Goal: Task Accomplishment & Management: Complete application form

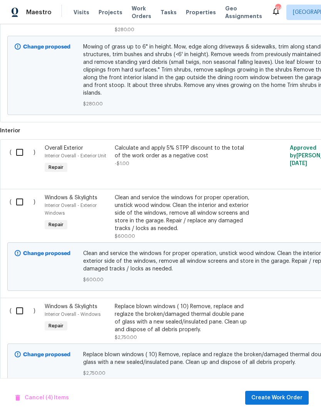
scroll to position [701, 0]
click at [287, 400] on span "Create Work Order" at bounding box center [276, 398] width 51 height 10
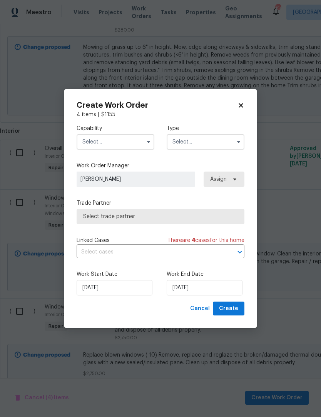
click at [149, 140] on icon "button" at bounding box center [148, 142] width 6 height 6
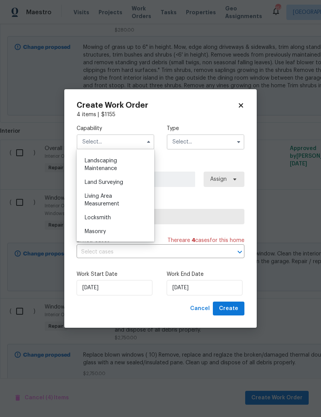
scroll to position [507, 0]
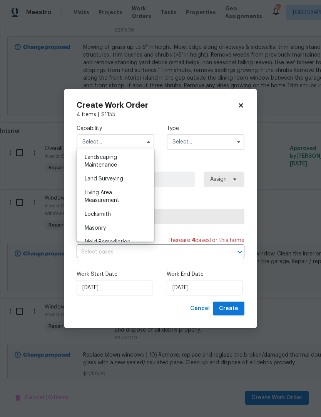
click at [116, 158] on span "Landscaping Maintenance" at bounding box center [101, 161] width 32 height 13
type input "Landscaping Maintenance"
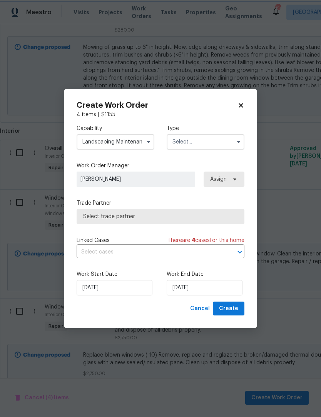
scroll to position [485, 0]
click at [237, 141] on icon "button" at bounding box center [238, 142] width 3 height 2
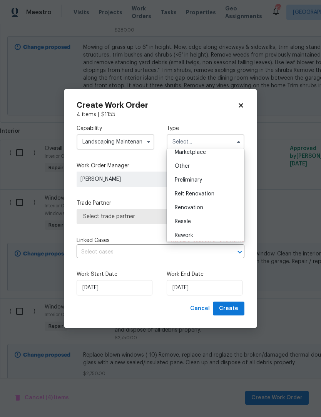
scroll to position [152, 0]
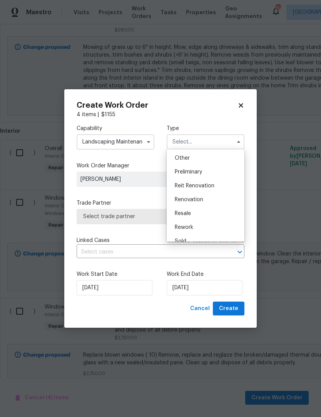
click at [197, 200] on span "Renovation" at bounding box center [189, 199] width 28 height 5
type input "Renovation"
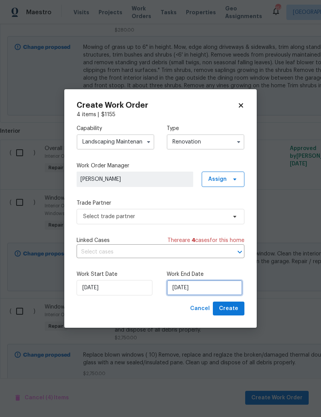
click at [205, 287] on input "[DATE]" at bounding box center [205, 287] width 76 height 15
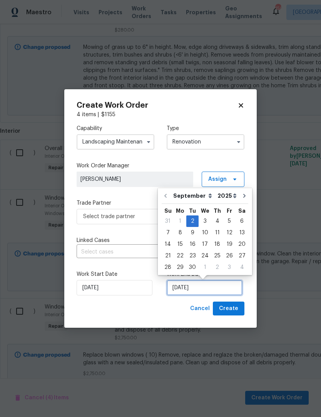
scroll to position [14, 0]
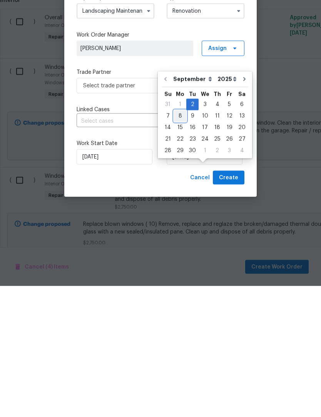
click at [179, 242] on div "8" at bounding box center [180, 247] width 12 height 11
type input "[DATE]"
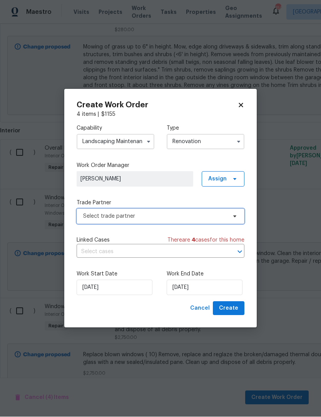
click at [232, 217] on icon at bounding box center [235, 217] width 6 height 6
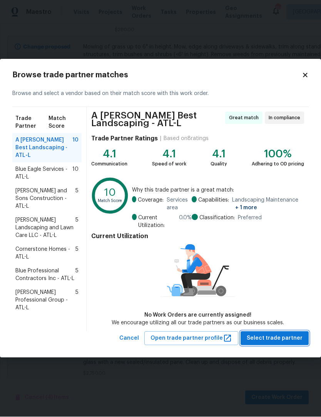
click at [277, 334] on span "Select trade partner" at bounding box center [275, 339] width 56 height 10
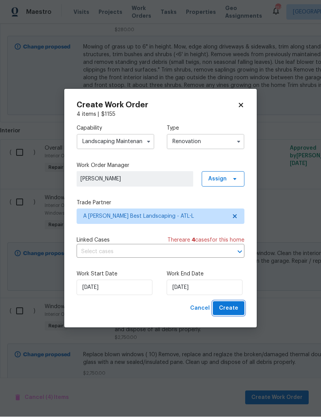
click at [234, 304] on span "Create" at bounding box center [228, 309] width 19 height 10
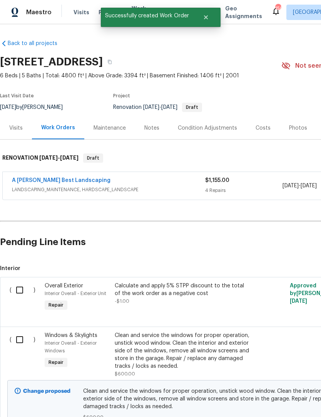
scroll to position [-1, 0]
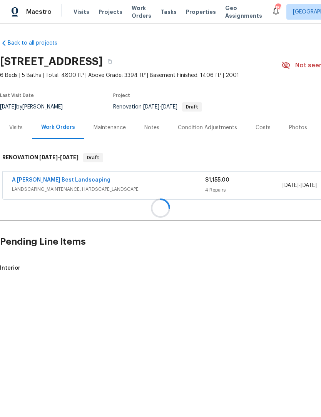
scroll to position [0, 0]
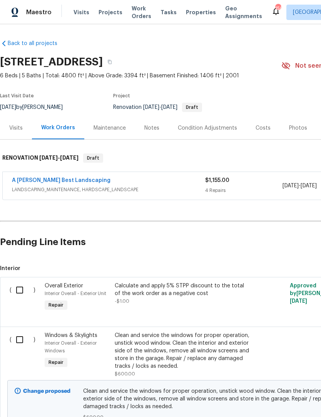
click at [62, 178] on link "A [PERSON_NAME] Best Landscaping" at bounding box center [61, 180] width 98 height 5
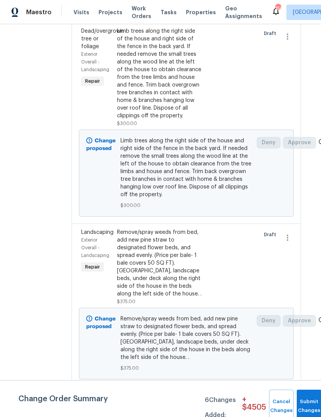
scroll to position [443, 8]
click at [178, 119] on div "Limb trees along the right side of the house and right side of the fence in the…" at bounding box center [159, 73] width 85 height 92
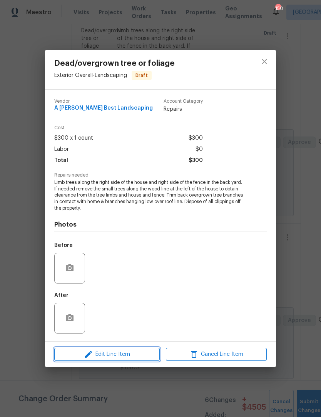
click at [120, 353] on span "Edit Line Item" at bounding box center [107, 355] width 101 height 10
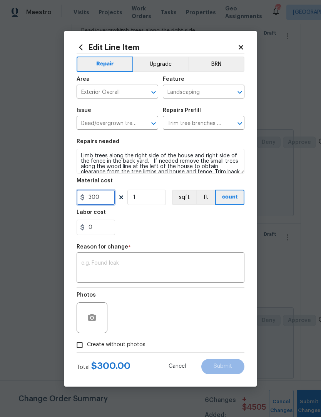
click at [103, 199] on input "300" at bounding box center [96, 197] width 38 height 15
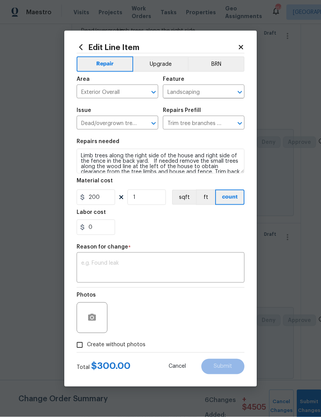
scroll to position [0, 0]
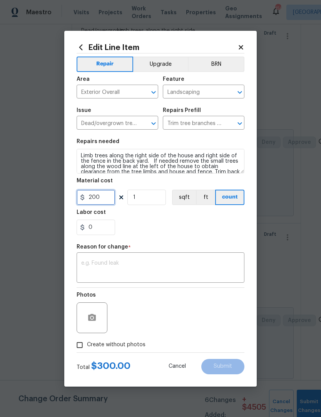
type input "200"
click at [198, 265] on textarea at bounding box center [160, 268] width 158 height 16
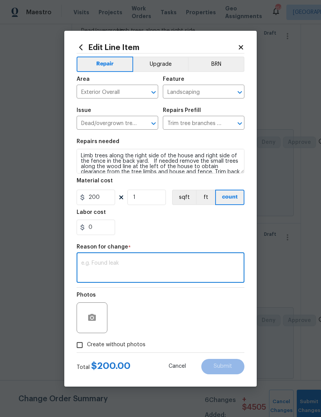
scroll to position [0, 0]
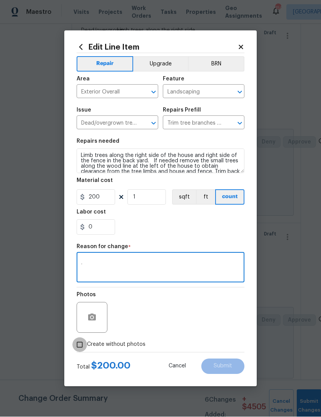
type textarea "."
click at [82, 345] on input "Create without photos" at bounding box center [79, 345] width 15 height 15
checkbox input "true"
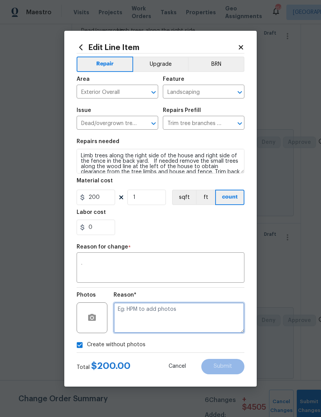
click at [205, 314] on textarea at bounding box center [178, 317] width 131 height 31
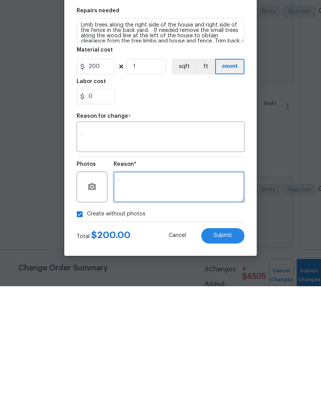
scroll to position [25, 0]
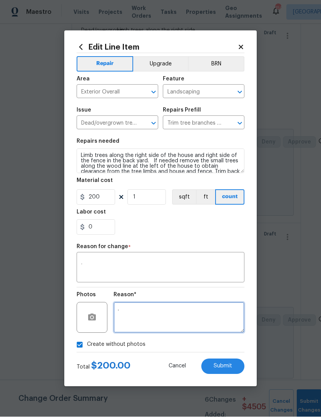
type textarea "."
click at [235, 366] on button "Submit" at bounding box center [222, 366] width 43 height 15
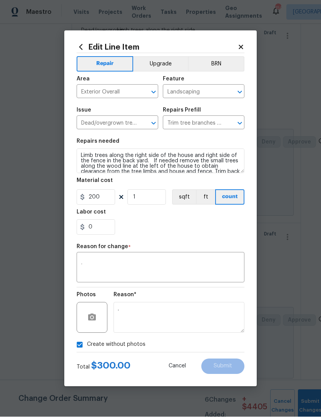
type input "300"
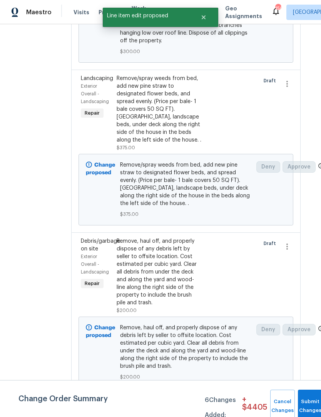
scroll to position [648, 8]
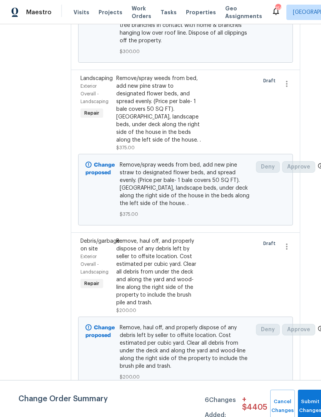
click at [190, 120] on div "Remove/spray weeds from bed, add new pine straw to designated flower beds, and …" at bounding box center [158, 109] width 85 height 69
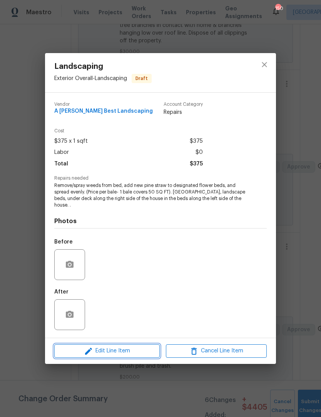
click at [128, 350] on span "Edit Line Item" at bounding box center [107, 351] width 101 height 10
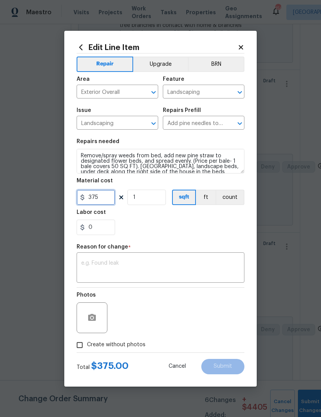
click at [107, 195] on input "375" at bounding box center [96, 197] width 38 height 15
type input "300"
click at [204, 261] on textarea at bounding box center [160, 268] width 158 height 16
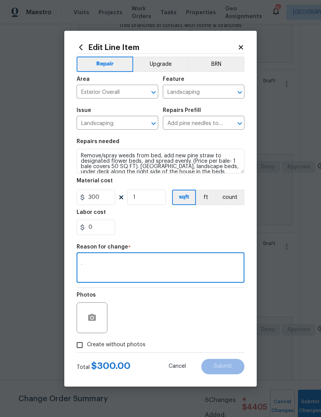
type textarea "."
click at [80, 347] on input "Create without photos" at bounding box center [79, 345] width 15 height 15
checkbox input "true"
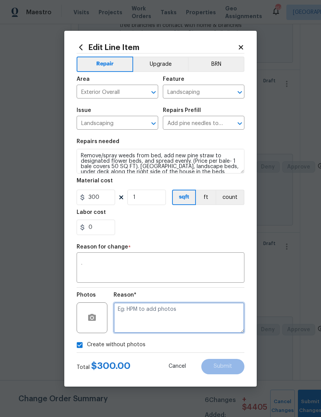
click at [173, 321] on textarea at bounding box center [178, 317] width 131 height 31
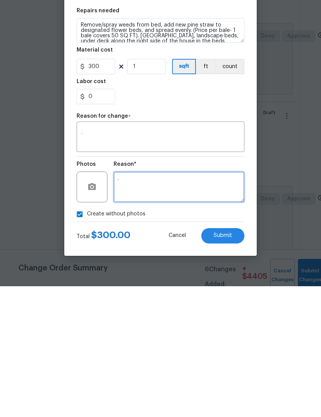
scroll to position [25, 0]
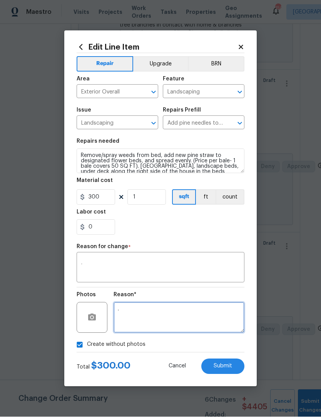
type textarea "."
click at [227, 365] on span "Submit" at bounding box center [223, 367] width 18 height 6
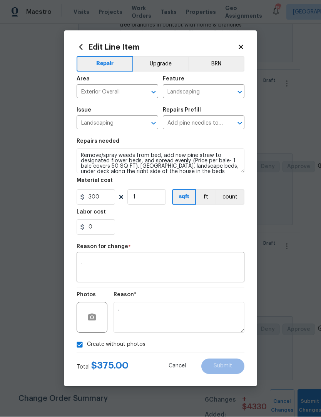
type input "375"
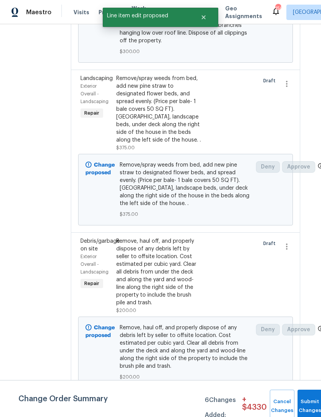
click at [226, 363] on span "Remove, haul off, and properly dispose of any debris left by seller to offsite …" at bounding box center [186, 347] width 132 height 46
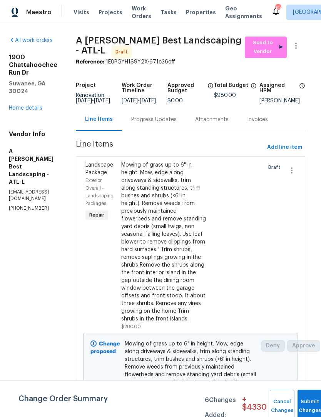
scroll to position [0, 3]
click at [30, 105] on link "Home details" at bounding box center [25, 107] width 33 height 5
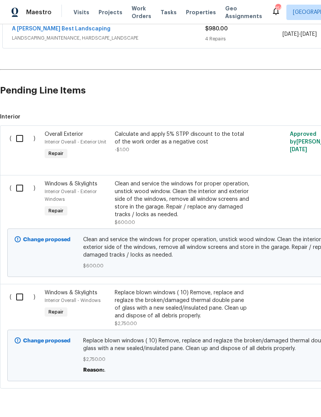
scroll to position [151, 0]
click at [21, 298] on input "checkbox" at bounding box center [23, 297] width 22 height 16
checkbox input "true"
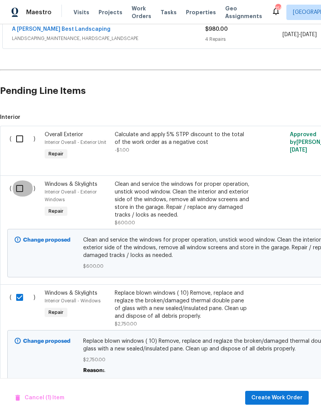
click at [18, 193] on input "checkbox" at bounding box center [23, 188] width 22 height 16
checkbox input "true"
click at [281, 400] on span "Create Work Order" at bounding box center [276, 398] width 51 height 10
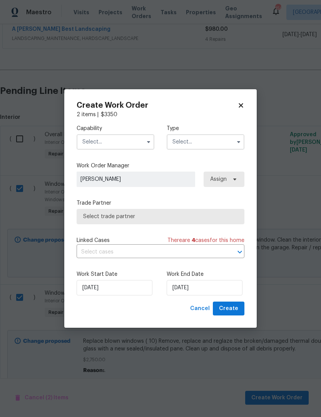
click at [147, 142] on icon "button" at bounding box center [148, 142] width 6 height 6
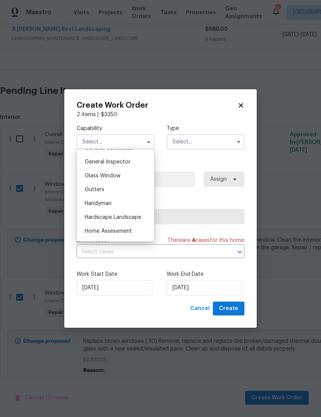
scroll to position [375, 0]
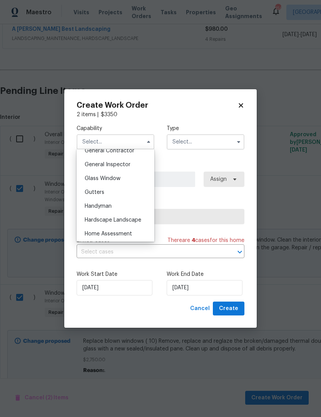
click at [121, 177] on div "Glass Window" at bounding box center [115, 179] width 74 height 14
type input "Glass Window"
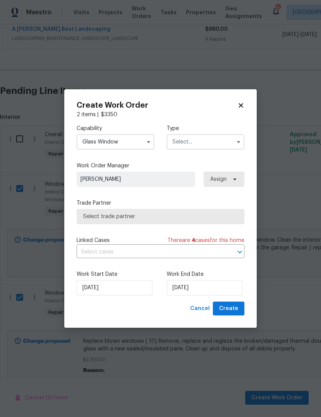
click at [239, 139] on icon "button" at bounding box center [238, 142] width 6 height 6
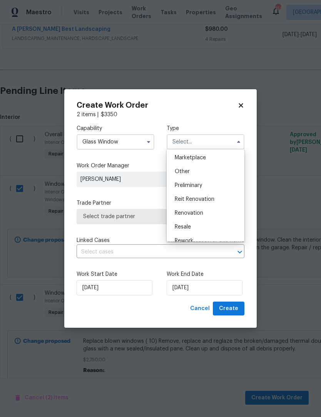
scroll to position [141, 0]
click at [205, 213] on div "Renovation" at bounding box center [205, 211] width 74 height 14
type input "Renovation"
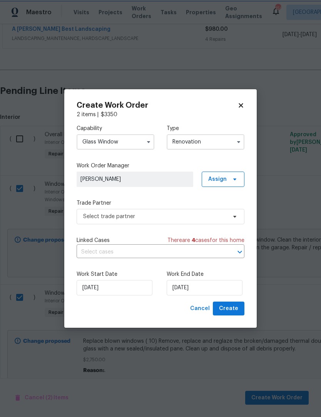
scroll to position [0, 0]
click at [205, 285] on input "[DATE]" at bounding box center [205, 287] width 76 height 15
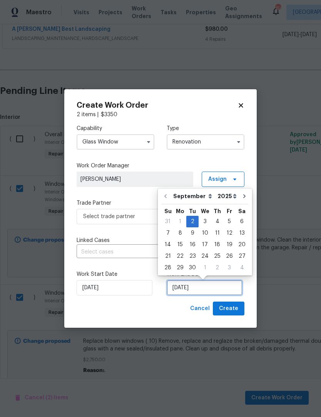
scroll to position [15, 0]
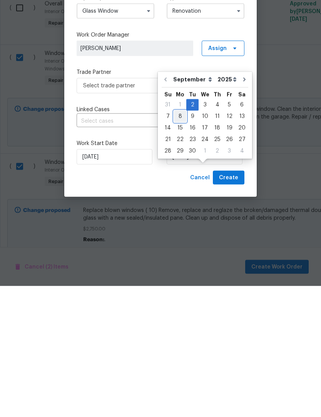
click at [180, 242] on div "8" at bounding box center [180, 247] width 12 height 11
type input "[DATE]"
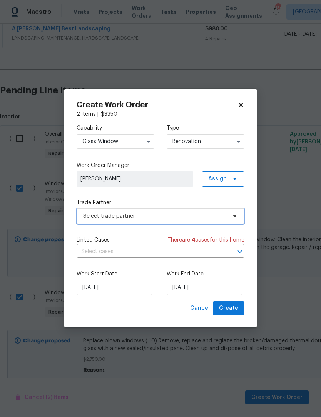
click at [232, 217] on icon at bounding box center [235, 217] width 6 height 6
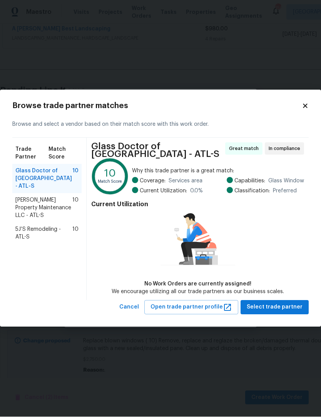
click at [47, 197] on span "[PERSON_NAME] Property Maintenance LLC - ATL-S" at bounding box center [43, 208] width 57 height 23
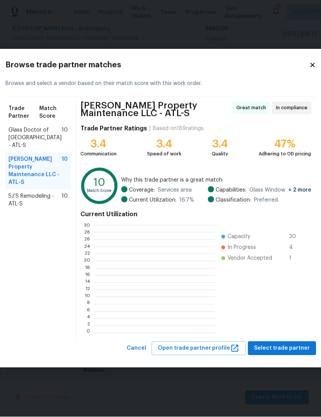
scroll to position [1, 1]
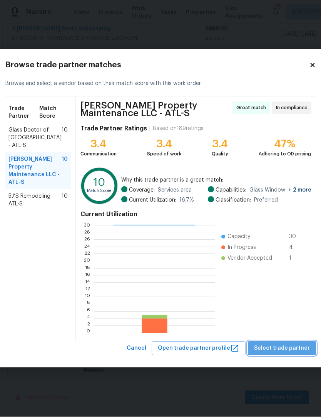
click at [280, 347] on span "Select trade partner" at bounding box center [282, 349] width 56 height 10
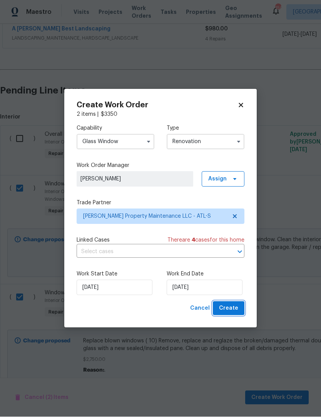
click at [236, 307] on span "Create" at bounding box center [228, 309] width 19 height 10
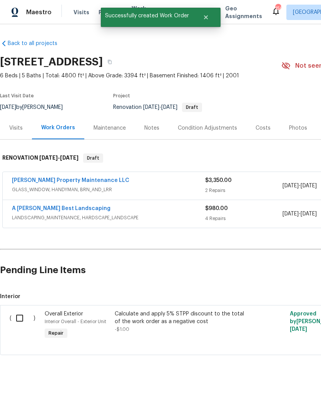
click at [25, 318] on input "checkbox" at bounding box center [23, 318] width 22 height 16
checkbox input "true"
click at [287, 392] on button "Create Work Order" at bounding box center [276, 398] width 63 height 14
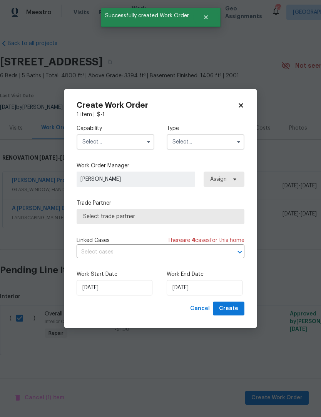
click at [148, 139] on icon "button" at bounding box center [148, 142] width 6 height 6
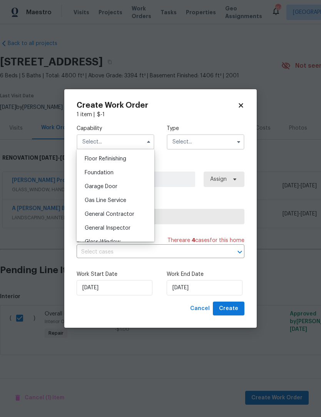
scroll to position [323, 0]
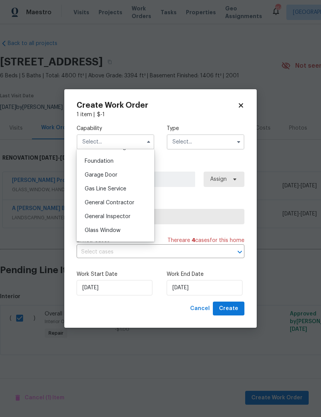
click at [127, 207] on div "General Contractor" at bounding box center [115, 203] width 74 height 14
type input "General Contractor"
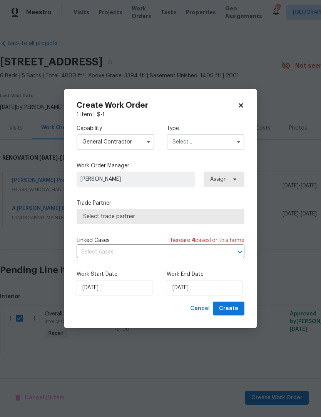
click at [237, 139] on icon "button" at bounding box center [238, 142] width 6 height 6
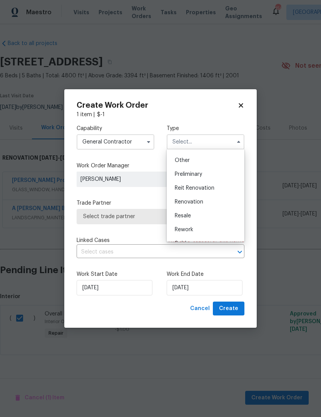
scroll to position [152, 0]
click at [198, 201] on span "Renovation" at bounding box center [189, 199] width 28 height 5
type input "Renovation"
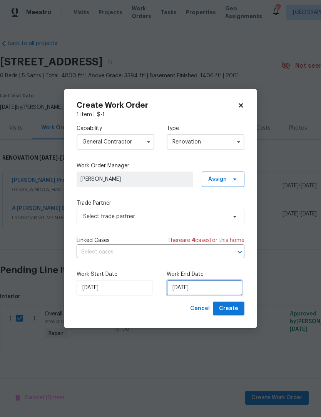
click at [211, 288] on input "[DATE]" at bounding box center [205, 287] width 76 height 15
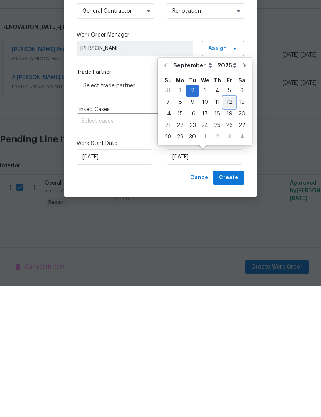
click at [226, 228] on div "12" at bounding box center [229, 233] width 12 height 11
type input "[DATE]"
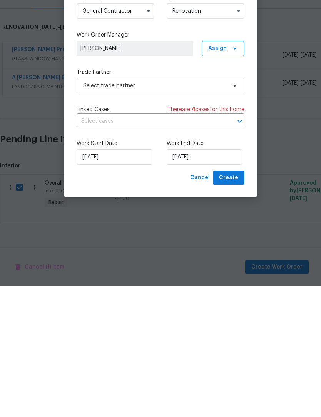
scroll to position [0, 0]
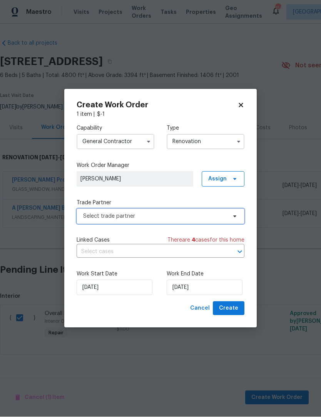
click at [232, 214] on icon at bounding box center [235, 217] width 6 height 6
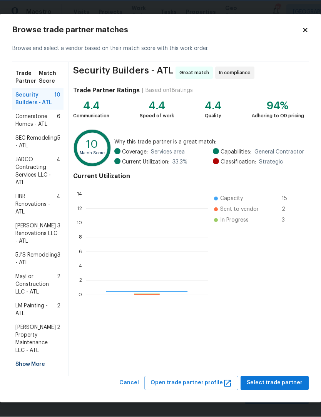
scroll to position [108, 122]
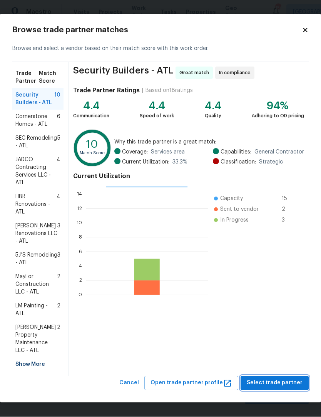
click at [286, 386] on span "Select trade partner" at bounding box center [275, 384] width 56 height 10
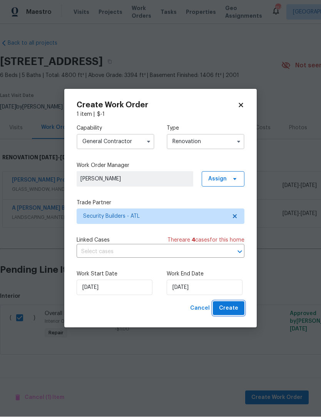
click at [237, 308] on span "Create" at bounding box center [228, 309] width 19 height 10
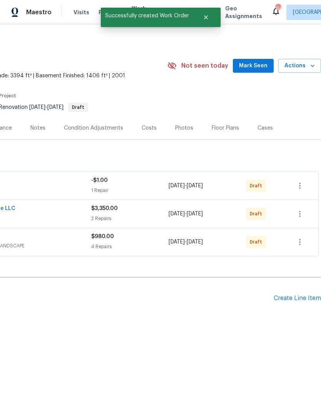
scroll to position [0, 114]
click at [295, 297] on div "Create Line Item" at bounding box center [297, 298] width 47 height 7
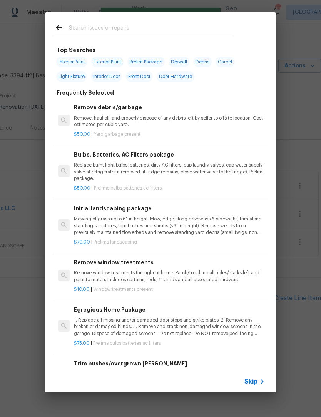
click at [108, 25] on input "text" at bounding box center [150, 29] width 163 height 12
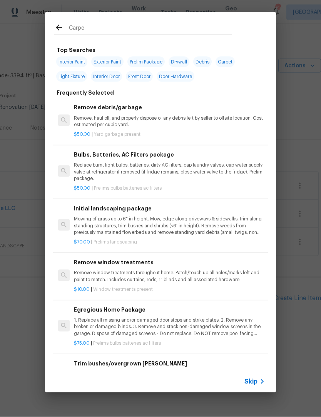
type input "Carpet"
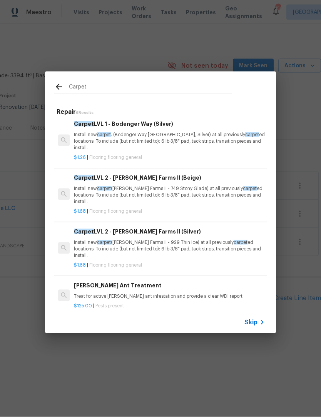
scroll to position [110, 0]
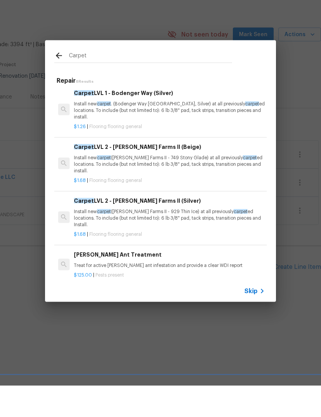
click at [154, 186] on p "Install new carpet ([PERSON_NAME] Farms II - 749 Stony Glade) at all previously…" at bounding box center [169, 196] width 191 height 20
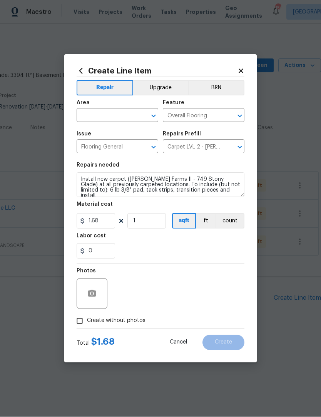
click at [152, 114] on icon "Open" at bounding box center [153, 116] width 9 height 9
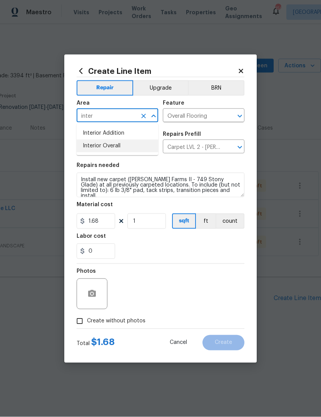
click at [123, 147] on li "Interior Overall" at bounding box center [118, 146] width 82 height 13
type input "Interior Overall"
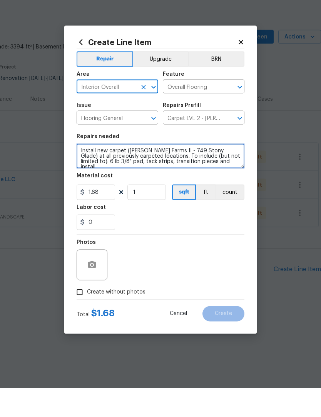
click at [227, 173] on textarea "Install new carpet ([PERSON_NAME] Farms II - 749 Stony Glade) at all previously…" at bounding box center [161, 185] width 168 height 25
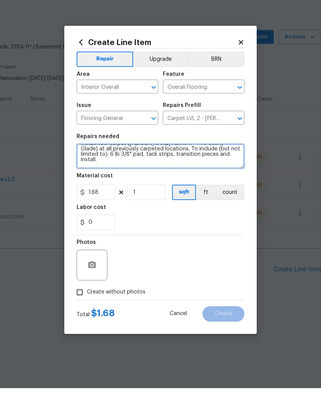
scroll to position [13, 0]
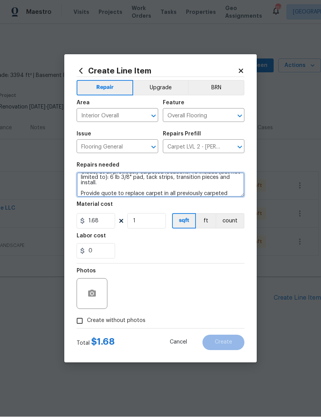
type textarea "Install new carpet ([PERSON_NAME] Farms II - 749 Stony Glade) at all previously…"
click at [80, 320] on input "Create without photos" at bounding box center [79, 321] width 15 height 15
checkbox input "true"
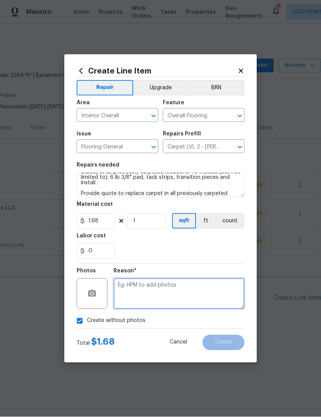
click at [165, 289] on textarea at bounding box center [178, 294] width 131 height 31
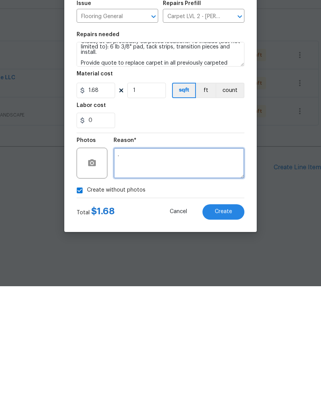
scroll to position [0, 0]
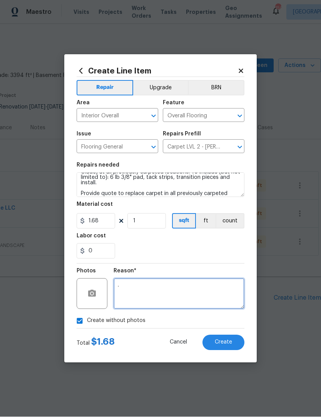
type textarea "."
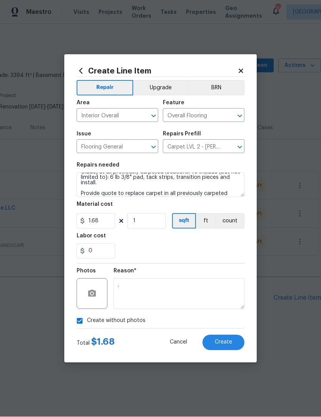
click at [227, 340] on span "Create" at bounding box center [223, 343] width 17 height 6
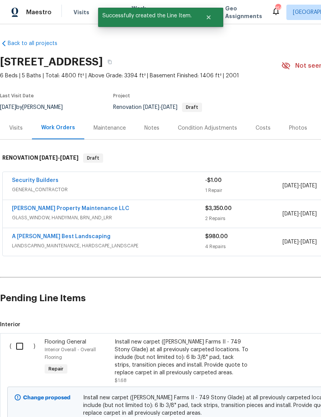
click at [29, 349] on input "checkbox" at bounding box center [23, 346] width 22 height 16
checkbox input "true"
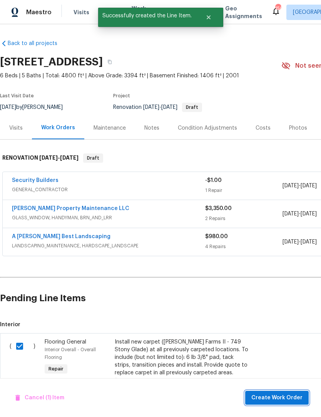
click at [285, 395] on span "Create Work Order" at bounding box center [276, 398] width 51 height 10
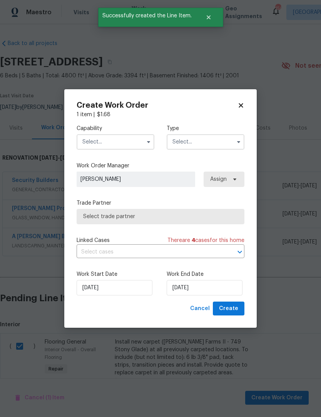
click at [145, 139] on button "button" at bounding box center [148, 141] width 9 height 9
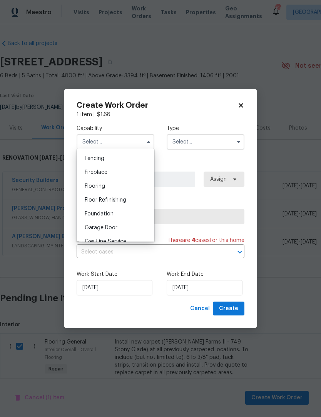
scroll to position [267, 0]
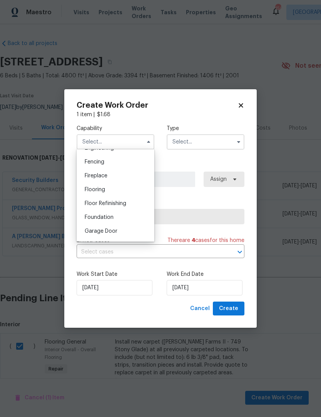
click at [113, 190] on div "Flooring" at bounding box center [115, 190] width 74 height 14
type input "Flooring"
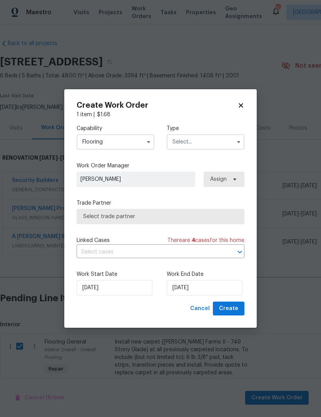
click at [239, 141] on icon "button" at bounding box center [238, 142] width 3 height 2
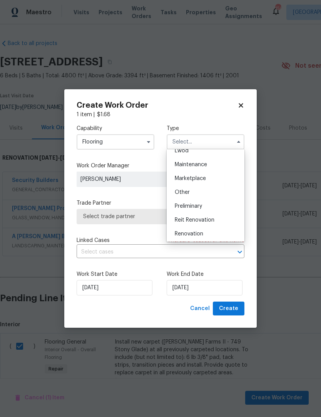
scroll to position [128, 0]
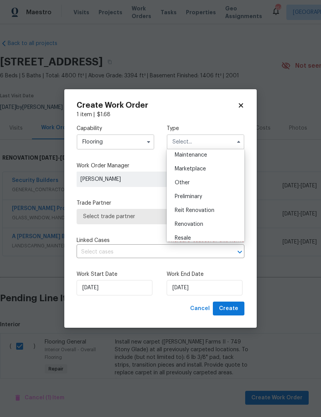
click at [203, 226] on span "Renovation" at bounding box center [189, 224] width 28 height 5
type input "Renovation"
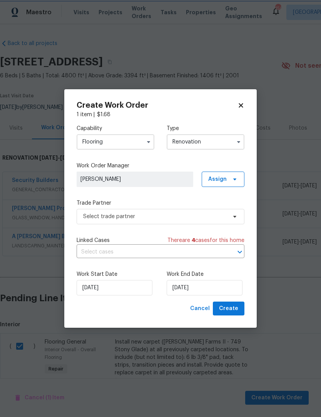
scroll to position [0, 0]
click at [206, 290] on input "[DATE]" at bounding box center [205, 287] width 76 height 15
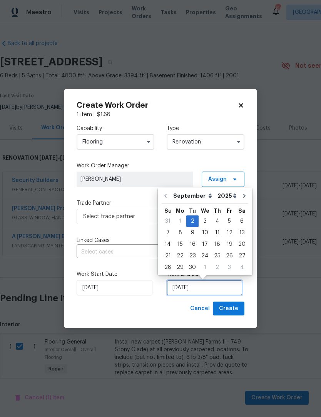
scroll to position [14, 0]
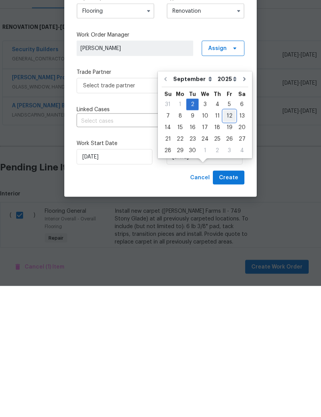
click at [227, 242] on div "12" at bounding box center [229, 247] width 12 height 11
type input "[DATE]"
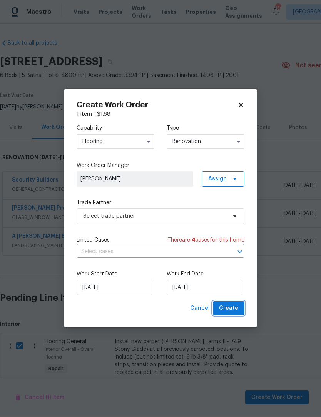
click at [235, 310] on span "Create" at bounding box center [228, 309] width 19 height 10
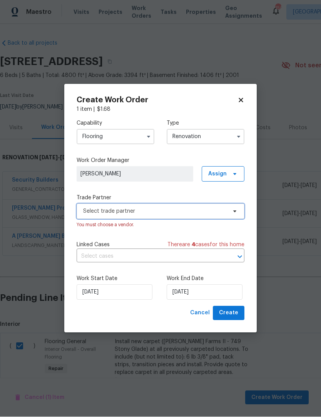
click at [234, 206] on span "Select trade partner" at bounding box center [161, 211] width 168 height 15
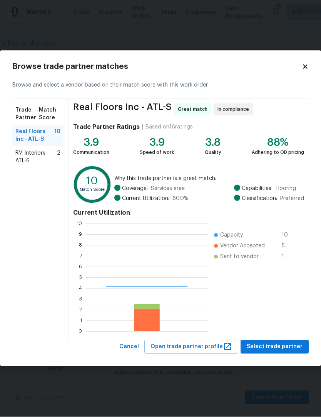
scroll to position [108, 122]
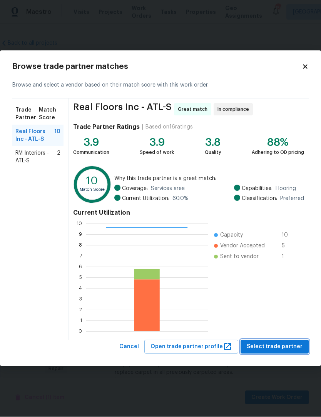
click at [284, 344] on span "Select trade partner" at bounding box center [275, 347] width 56 height 10
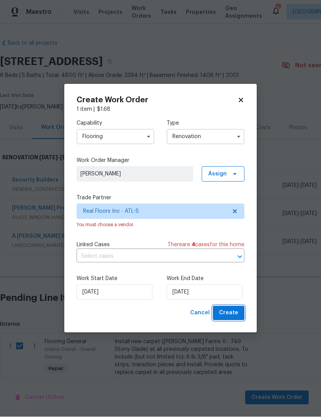
click at [235, 313] on span "Create" at bounding box center [228, 314] width 19 height 10
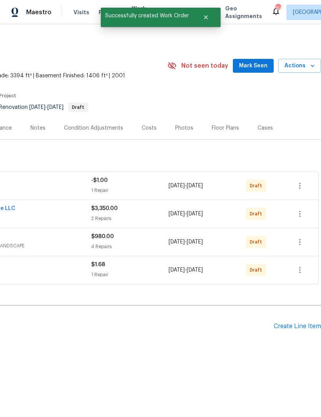
scroll to position [0, 114]
click at [299, 267] on icon "button" at bounding box center [300, 270] width 2 height 6
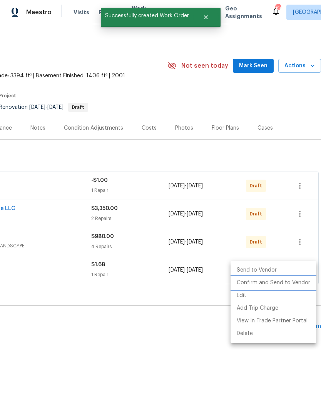
click at [282, 284] on li "Confirm and Send to Vendor" at bounding box center [273, 283] width 86 height 13
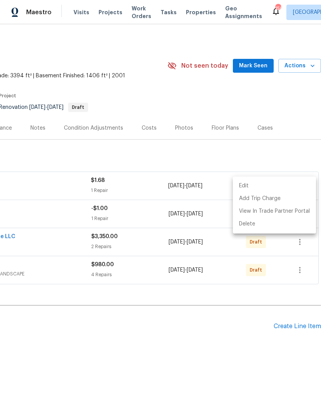
click at [210, 337] on div at bounding box center [160, 208] width 321 height 417
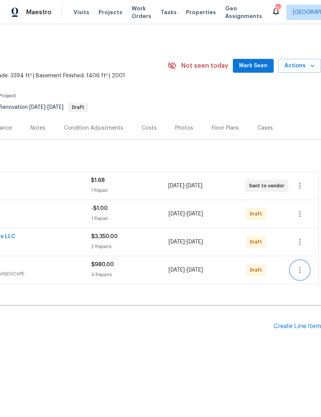
click at [300, 270] on icon "button" at bounding box center [300, 270] width 2 height 6
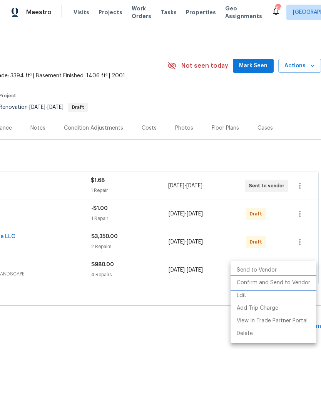
click at [287, 283] on li "Confirm and Send to Vendor" at bounding box center [273, 283] width 86 height 13
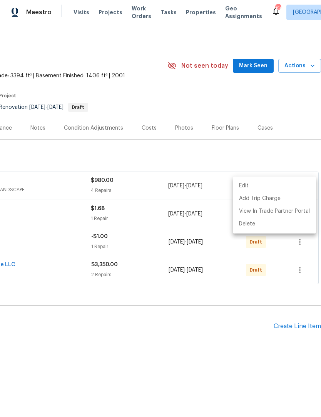
click at [183, 360] on div at bounding box center [160, 208] width 321 height 417
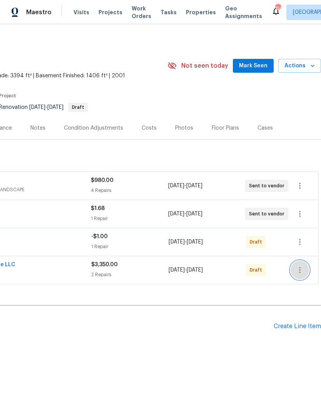
click at [300, 269] on icon "button" at bounding box center [299, 269] width 9 height 9
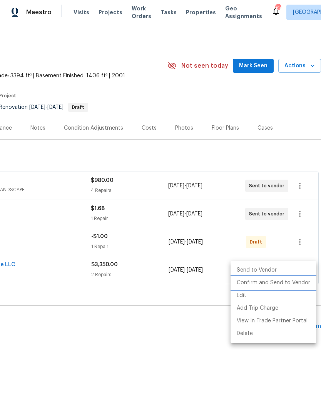
click at [284, 283] on li "Confirm and Send to Vendor" at bounding box center [273, 283] width 86 height 13
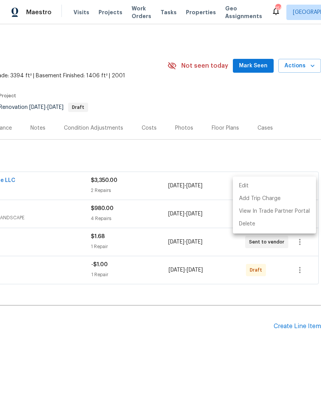
click at [183, 353] on div at bounding box center [160, 208] width 321 height 417
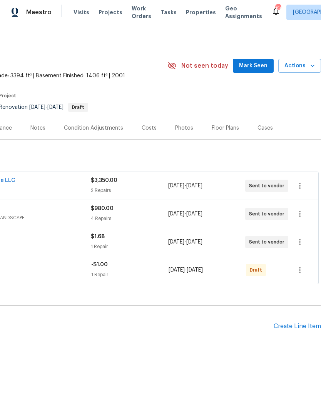
click at [259, 65] on span "Mark Seen" at bounding box center [253, 66] width 28 height 10
click at [211, 181] on div "[DATE] - [DATE]" at bounding box center [206, 186] width 77 height 18
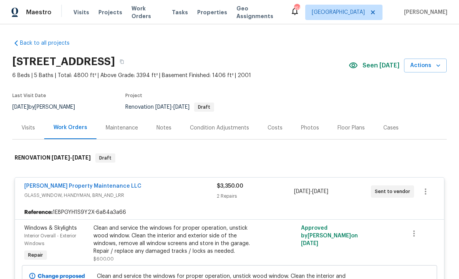
scroll to position [0, 0]
click at [190, 262] on div "Clean and service the windows for proper operation, unstick wood window. Clean …" at bounding box center [177, 243] width 168 height 38
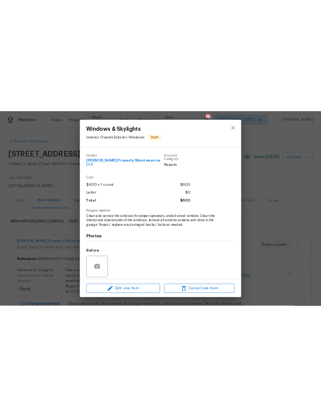
scroll to position [0, 0]
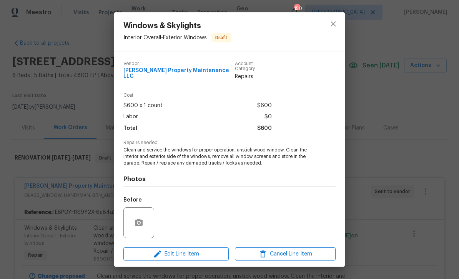
click at [187, 126] on div "Total $600" at bounding box center [197, 128] width 148 height 11
click at [168, 113] on div "Labor $0" at bounding box center [197, 116] width 148 height 11
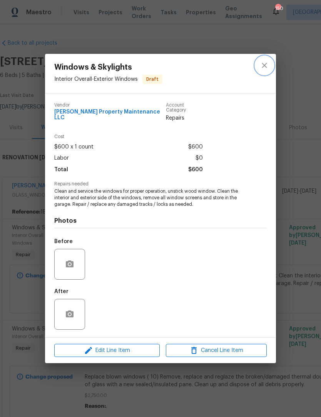
click at [267, 69] on icon "close" at bounding box center [264, 65] width 9 height 9
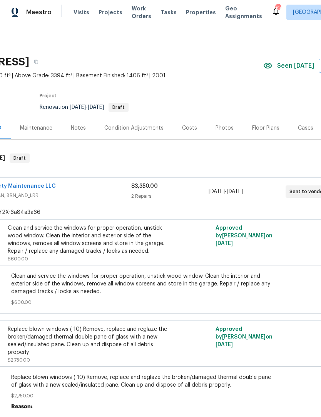
scroll to position [0, 67]
